Goal: Task Accomplishment & Management: Manage account settings

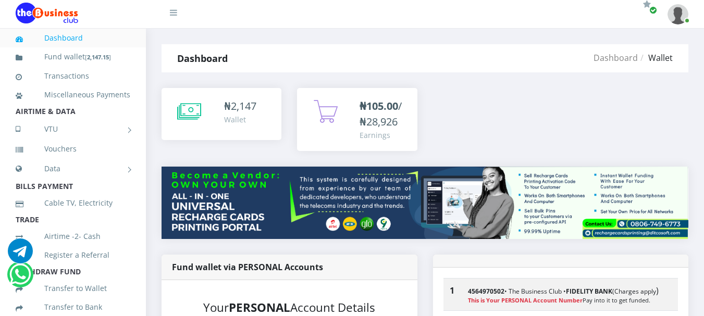
click at [684, 15] on img at bounding box center [678, 14] width 21 height 20
click at [643, 38] on link "My Profile" at bounding box center [650, 39] width 68 height 17
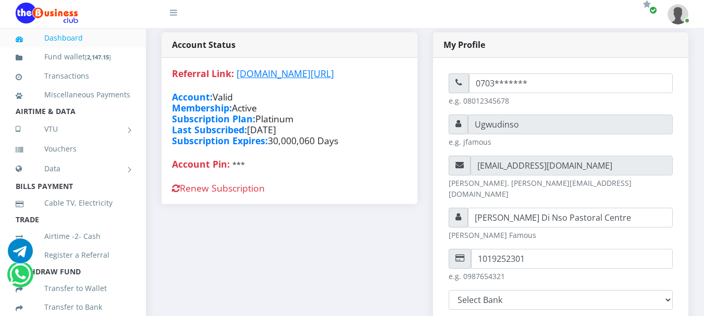
scroll to position [239, 0]
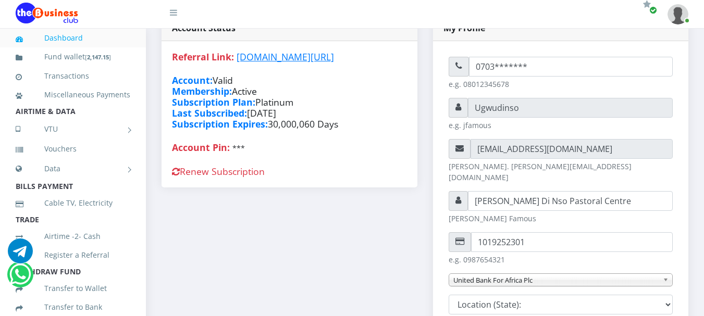
type input "Ugwudinso"
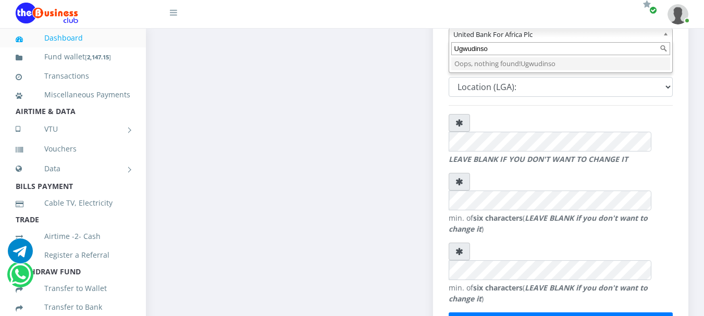
scroll to position [0, 0]
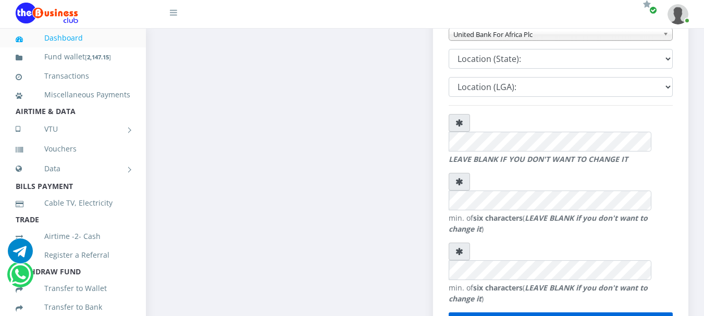
type input "Ugwudinso"
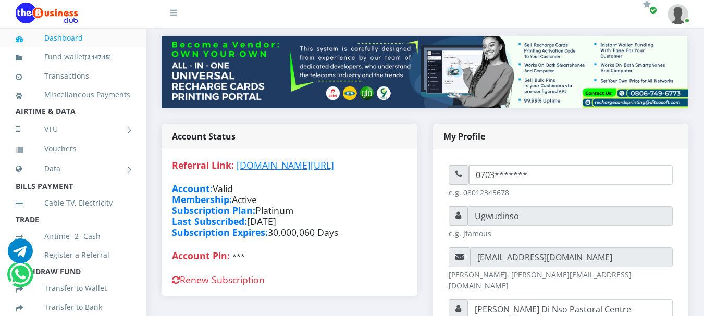
scroll to position [110, 0]
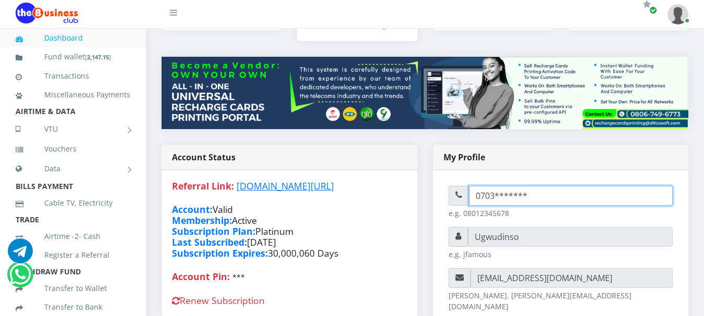
click at [554, 198] on input "0703*******" at bounding box center [571, 196] width 204 height 20
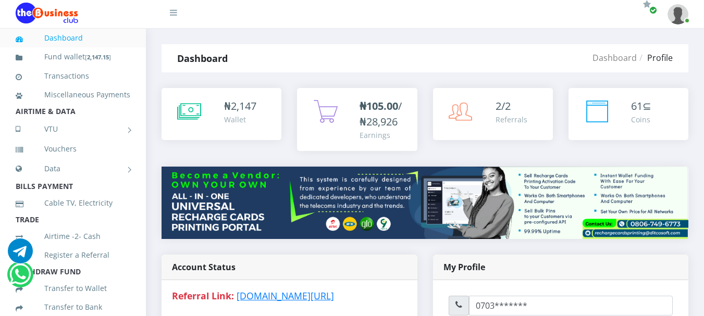
scroll to position [277, 0]
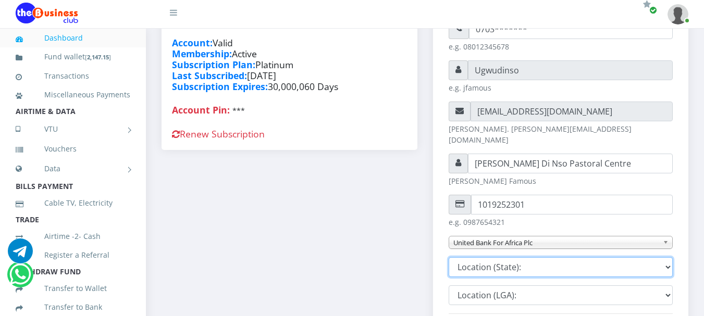
click at [666, 258] on select "Location (State): Abia Adamawa Akwaibom Anambra Bauchi Bayelsa Benue Borno Cros…" at bounding box center [561, 268] width 225 height 20
select select "15"
click at [449, 258] on select "Location (State): Abia Adamawa Akwaibom Anambra Bauchi Bayelsa Benue Borno Cros…" at bounding box center [561, 268] width 225 height 20
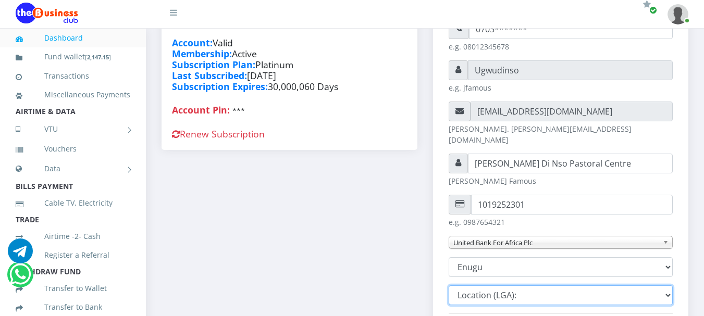
click at [624, 286] on select "Location (LGA):" at bounding box center [561, 296] width 225 height 20
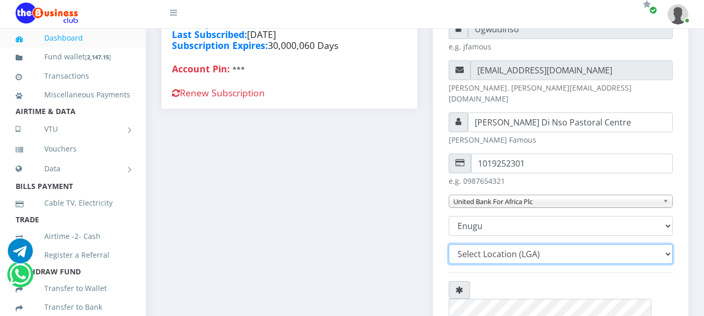
scroll to position [319, 0]
click at [642, 244] on select "Select Location (LGA) Enugu South Igbo-Eze South Enugu North Nkanu Udi Agwu Oji…" at bounding box center [561, 254] width 225 height 20
select select "260"
click at [449, 244] on select "Select Location (LGA) Enugu South Igbo-Eze South Enugu North Nkanu Udi Agwu Oji…" at bounding box center [561, 254] width 225 height 20
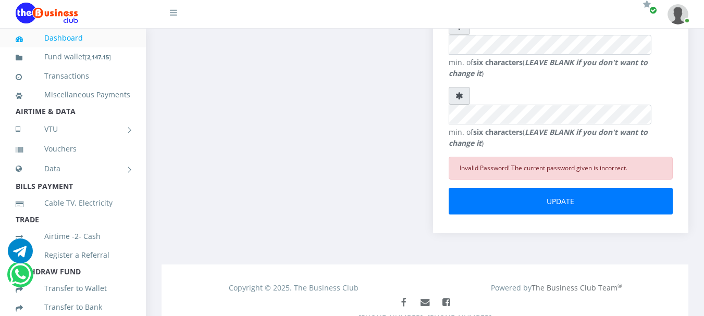
scroll to position [621, 0]
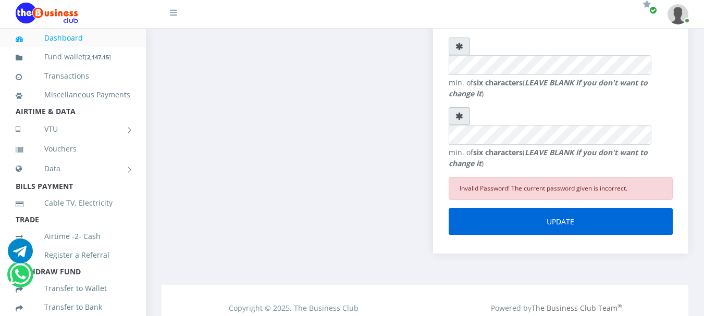
click at [568, 209] on button "UPDATE" at bounding box center [561, 222] width 225 height 27
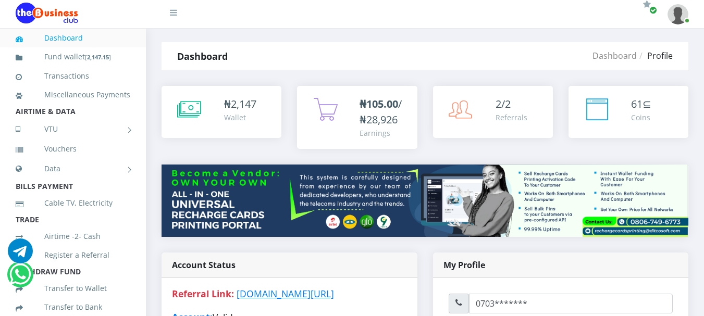
scroll to position [0, 0]
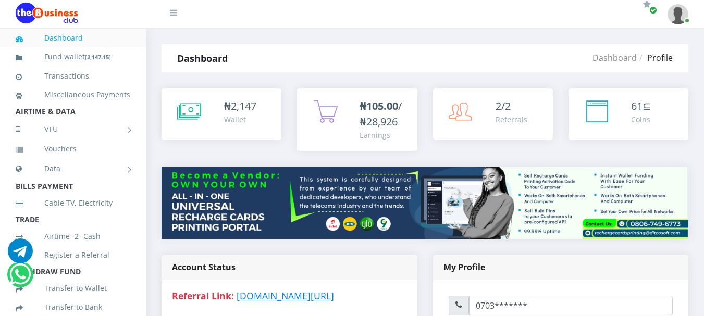
click at [682, 19] on img at bounding box center [678, 14] width 21 height 20
click at [641, 56] on link "Settings" at bounding box center [650, 55] width 68 height 17
click at [685, 15] on img at bounding box center [678, 14] width 21 height 20
click at [631, 55] on link "Settings" at bounding box center [650, 55] width 68 height 17
click at [681, 13] on img at bounding box center [678, 14] width 21 height 20
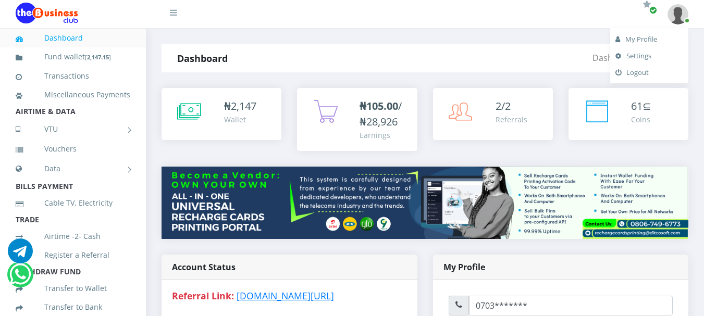
click at [633, 72] on link "Logout" at bounding box center [650, 72] width 68 height 17
